Goal: Task Accomplishment & Management: Complete application form

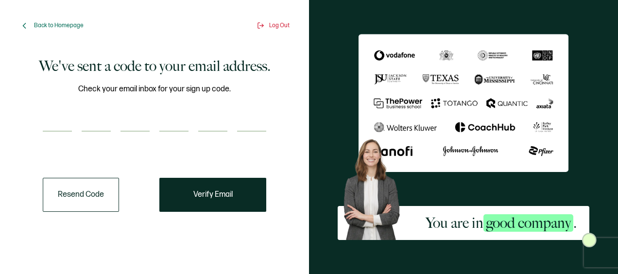
click at [35, 123] on div "We've sent a code to your email address. Check your email inbox for your sign u…" at bounding box center [155, 134] width 256 height 156
click at [58, 119] on input "number" at bounding box center [57, 121] width 29 height 19
type input "6"
type input "3"
type input "9"
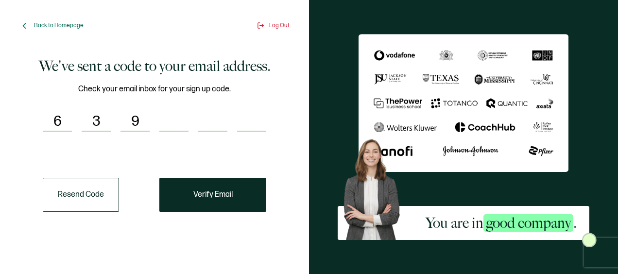
type input "9"
type input "3"
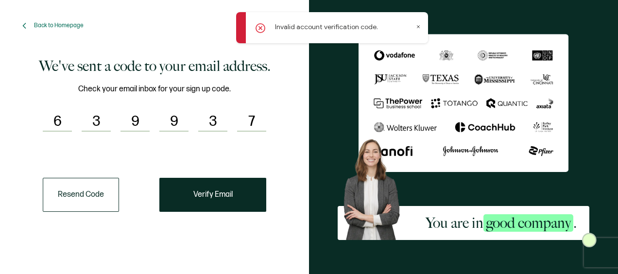
type input "7"
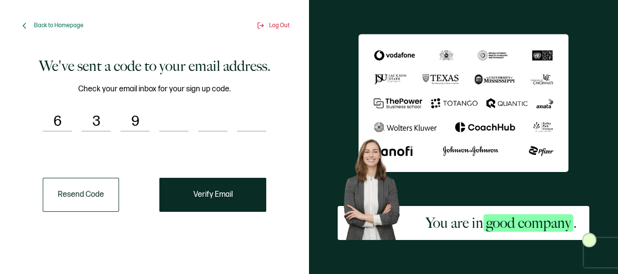
type input "9"
type input "7"
type input "3"
